Goal: Task Accomplishment & Management: Use online tool/utility

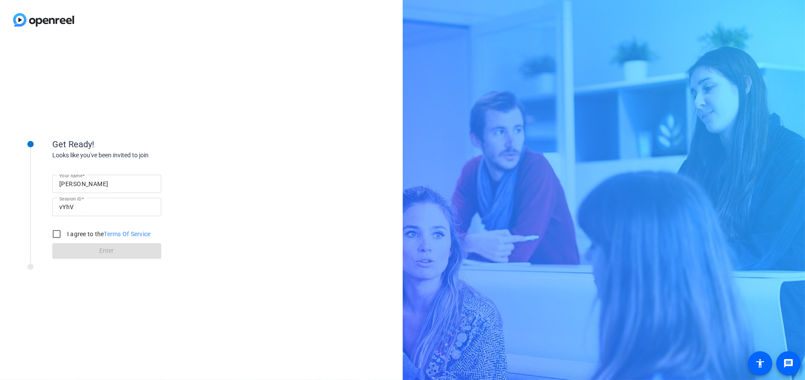
click at [132, 183] on input "[PERSON_NAME]" at bounding box center [106, 184] width 95 height 10
type input "[PERSON_NAME]"
click at [58, 233] on input "I agree to the Terms Of Service" at bounding box center [56, 233] width 17 height 17
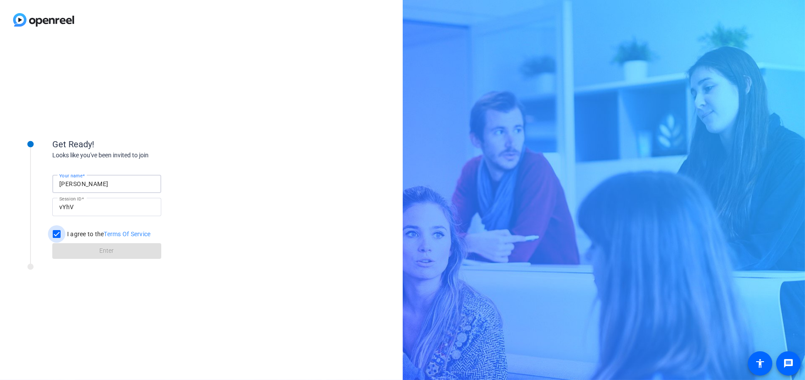
checkbox input "true"
click at [72, 250] on span at bounding box center [106, 251] width 109 height 21
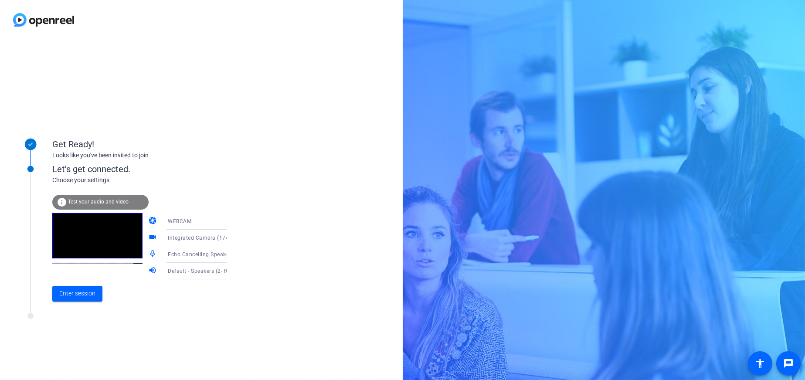
click at [230, 255] on icon at bounding box center [235, 254] width 10 height 10
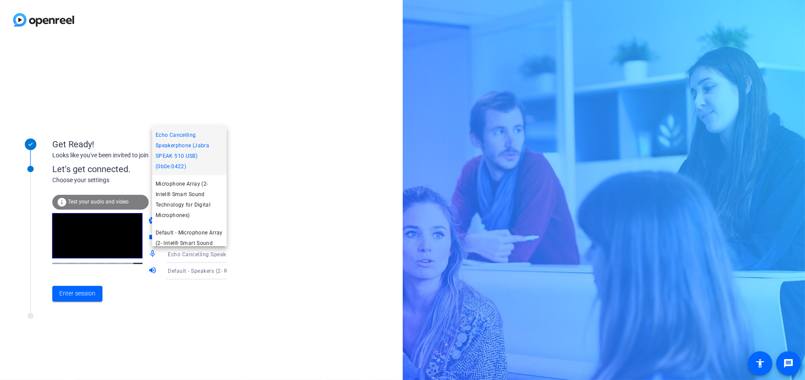
click at [281, 243] on div at bounding box center [402, 190] width 805 height 380
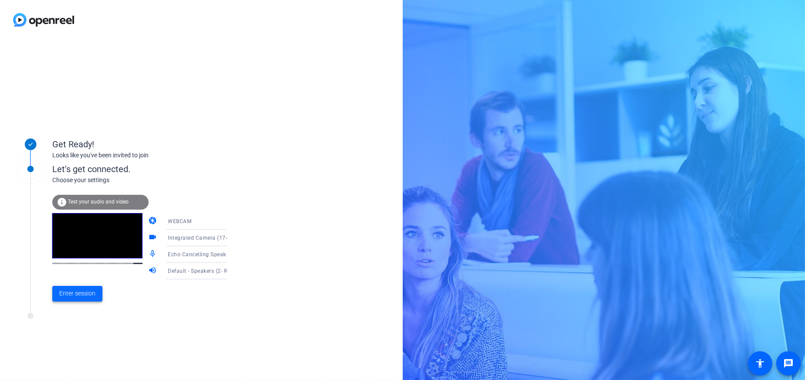
click at [72, 293] on span "Enter session" at bounding box center [77, 293] width 36 height 9
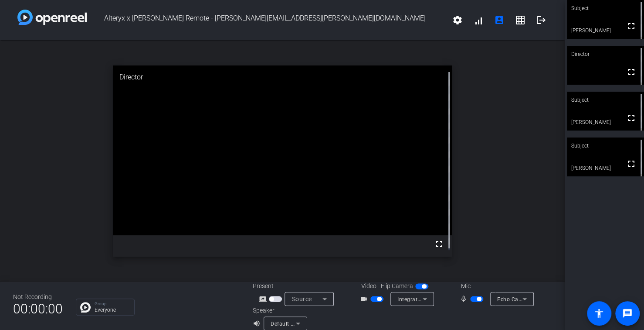
click at [477, 298] on span "button" at bounding box center [479, 298] width 4 height 4
click at [471, 297] on span "button" at bounding box center [473, 298] width 4 height 4
click at [477, 297] on span "button" at bounding box center [479, 298] width 4 height 4
click at [473, 300] on span "button" at bounding box center [476, 299] width 13 height 6
click at [472, 301] on span "button" at bounding box center [476, 299] width 13 height 6
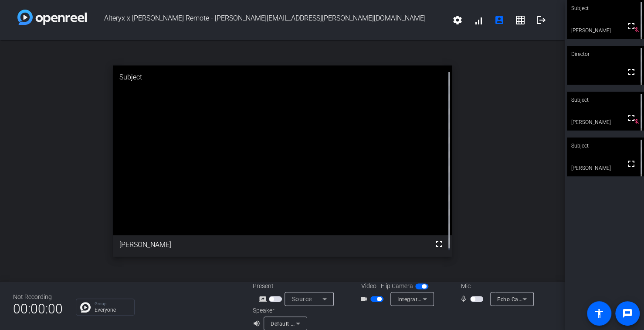
click at [472, 301] on span "button" at bounding box center [476, 299] width 13 height 6
click at [371, 298] on span "button" at bounding box center [377, 299] width 13 height 6
click at [472, 299] on span "button" at bounding box center [476, 299] width 13 height 6
click at [471, 301] on span "button" at bounding box center [476, 299] width 13 height 6
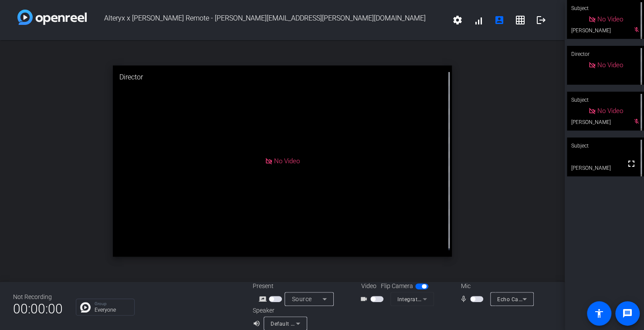
click at [477, 298] on span "button" at bounding box center [476, 299] width 13 height 6
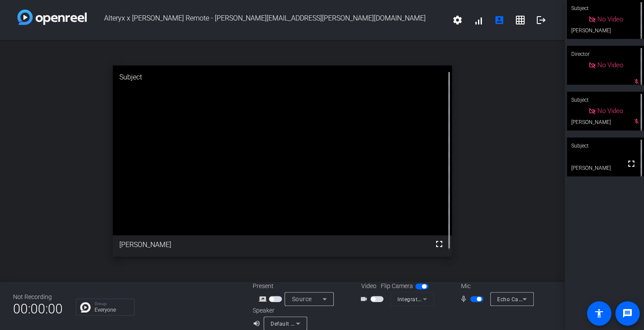
click at [472, 295] on mat-slide-toggle at bounding box center [477, 298] width 15 height 9
click at [472, 298] on span "button" at bounding box center [476, 299] width 13 height 6
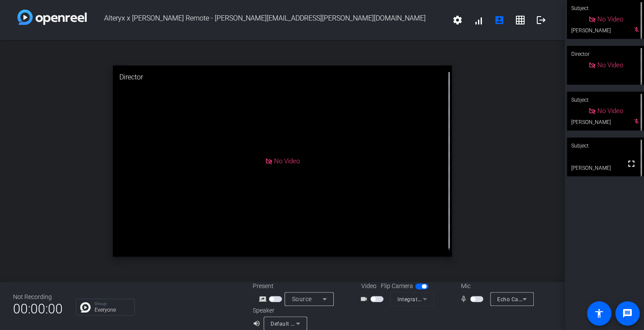
click at [474, 298] on span "button" at bounding box center [476, 299] width 13 height 6
click at [477, 297] on span "button" at bounding box center [479, 298] width 4 height 4
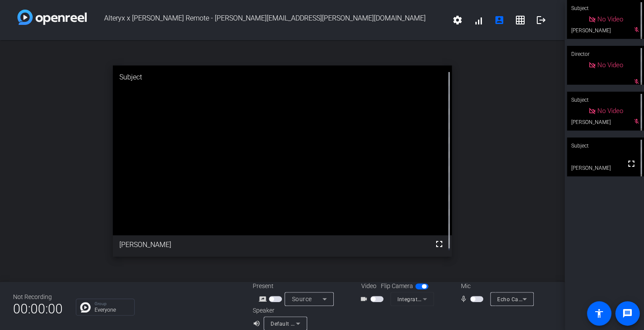
click at [473, 297] on span "button" at bounding box center [476, 299] width 13 height 6
click at [473, 301] on span "button" at bounding box center [476, 299] width 13 height 6
click at [473, 299] on span "button" at bounding box center [476, 299] width 13 height 6
click at [470, 297] on span "button" at bounding box center [476, 299] width 13 height 6
click at [473, 297] on span "button" at bounding box center [476, 299] width 13 height 6
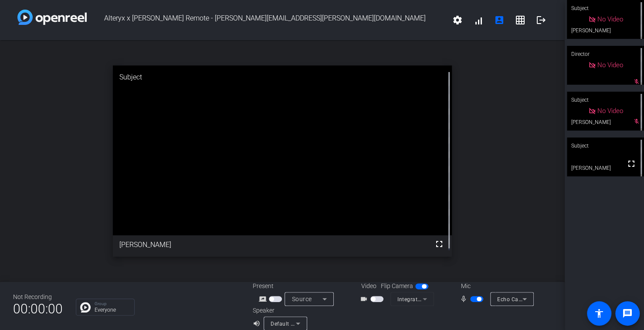
click at [477, 298] on span "button" at bounding box center [479, 298] width 4 height 4
click at [471, 298] on span "button" at bounding box center [473, 298] width 4 height 4
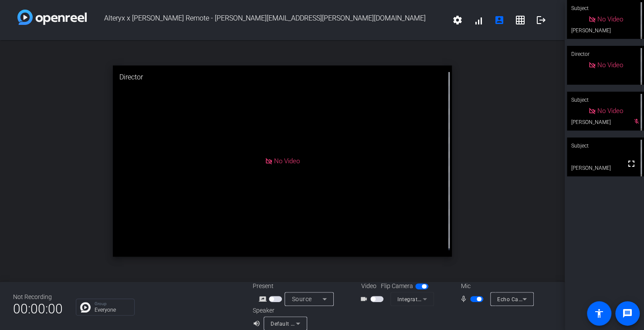
click at [477, 299] on span "button" at bounding box center [479, 298] width 4 height 4
click at [473, 298] on span "button" at bounding box center [476, 299] width 13 height 6
click at [415, 286] on span "button" at bounding box center [421, 286] width 13 height 6
click at [421, 284] on span "button" at bounding box center [421, 286] width 13 height 6
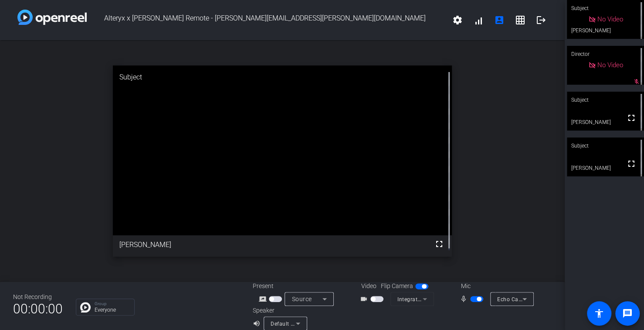
click at [416, 285] on span "button" at bounding box center [421, 286] width 13 height 6
click at [375, 299] on span "button" at bounding box center [377, 299] width 13 height 6
click at [373, 296] on span "button" at bounding box center [377, 299] width 13 height 6
click at [471, 300] on span "button" at bounding box center [476, 299] width 13 height 6
click at [473, 300] on span "button" at bounding box center [476, 299] width 13 height 6
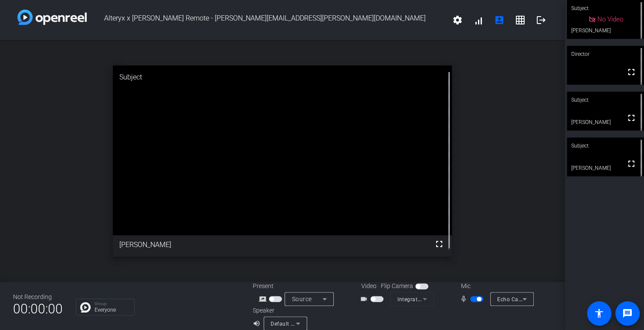
click at [375, 297] on span "button" at bounding box center [377, 299] width 13 height 6
